Goal: Task Accomplishment & Management: Use online tool/utility

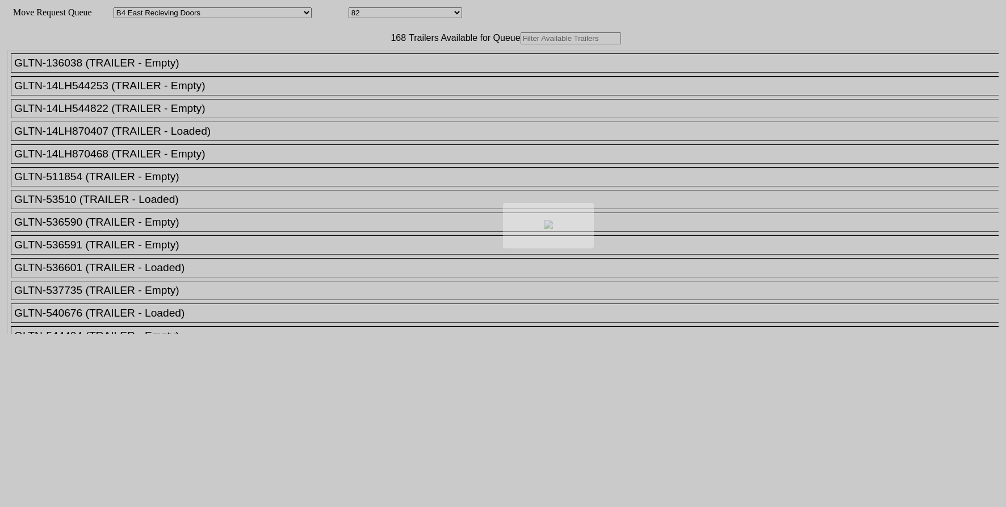
select select "527"
select select "8138"
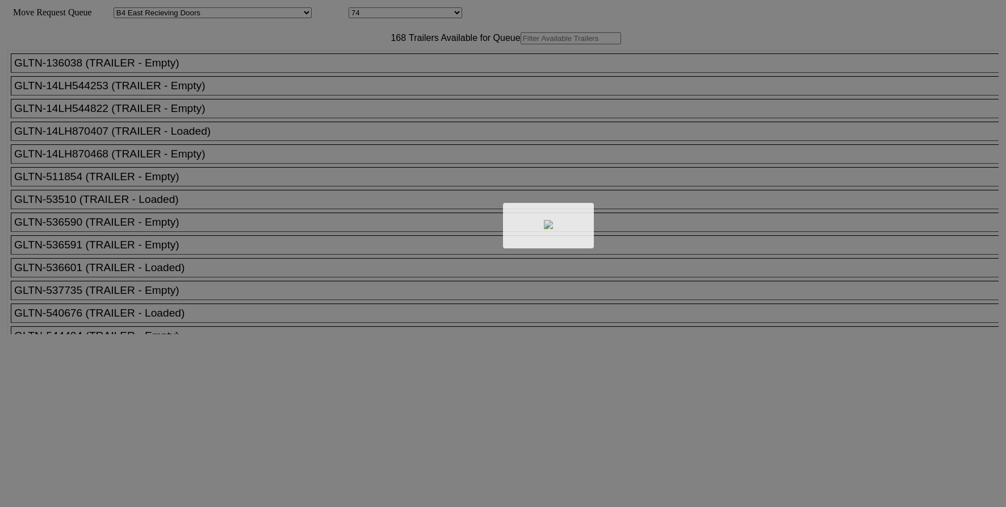
click at [379, 70] on div at bounding box center [503, 253] width 1006 height 507
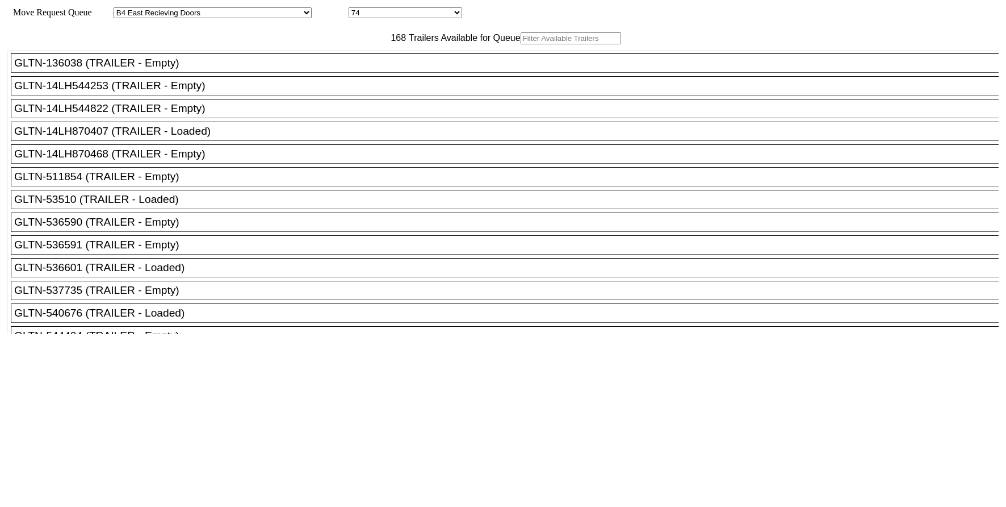
click at [521, 44] on input "text" at bounding box center [571, 38] width 101 height 12
paste input "540676"
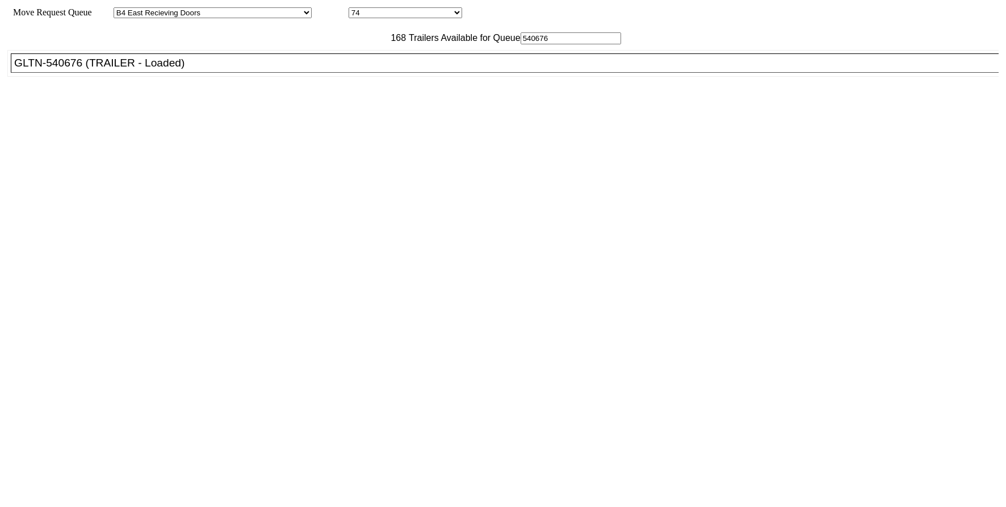
type input "540676"
click at [356, 69] on div "GLTN-540676 (TRAILER - Loaded)" at bounding box center [510, 63] width 992 height 12
